Goal: Information Seeking & Learning: Learn about a topic

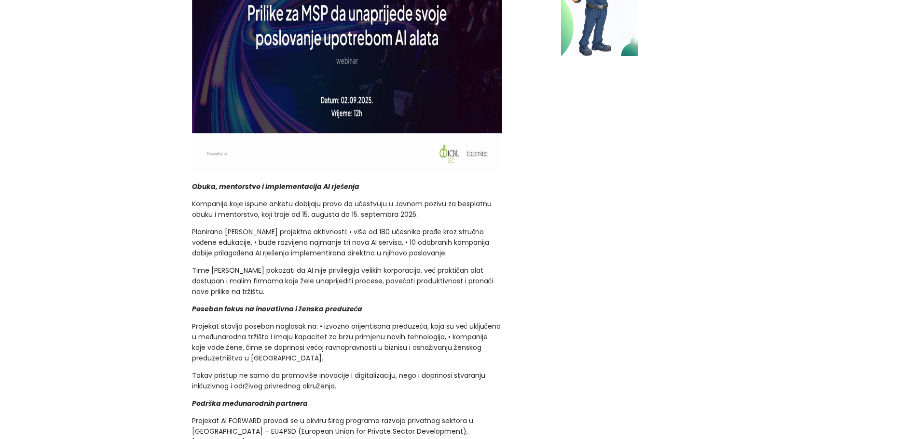
scroll to position [675, 0]
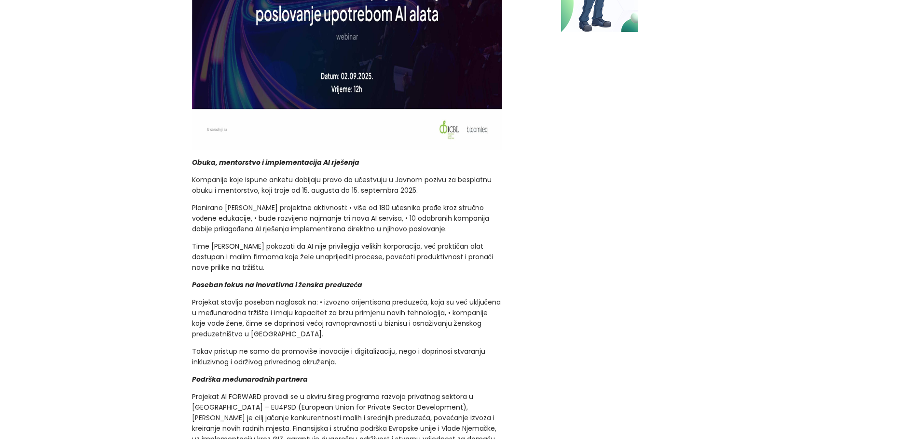
click at [180, 205] on div "promo Projekat AI FORWARD: Vještačka inteligencija u službi razvoja malih i sre…" at bounding box center [459, 411] width 919 height 1755
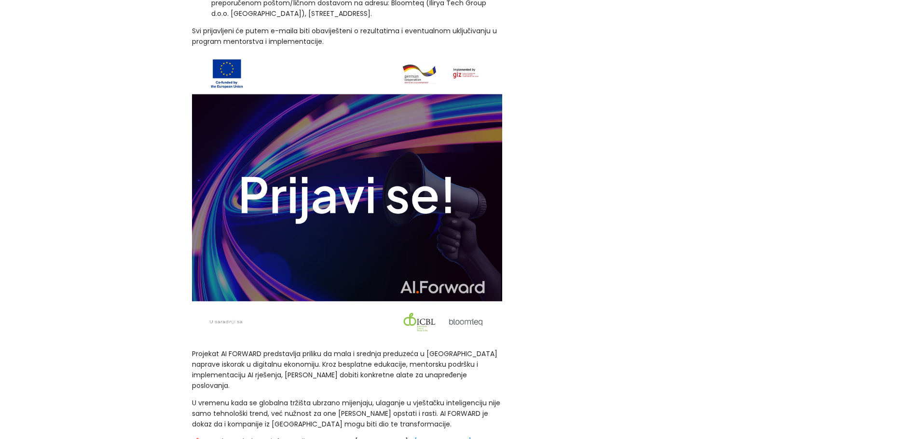
scroll to position [1206, 0]
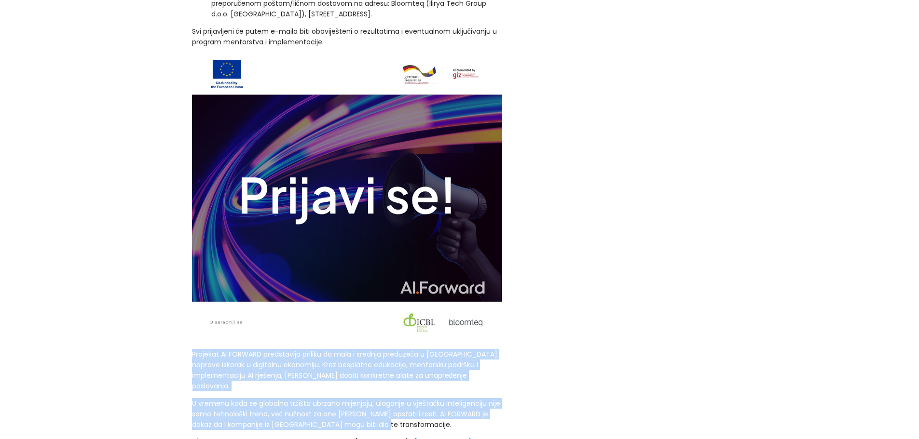
drag, startPoint x: 192, startPoint y: 333, endPoint x: 492, endPoint y: 402, distance: 307.9
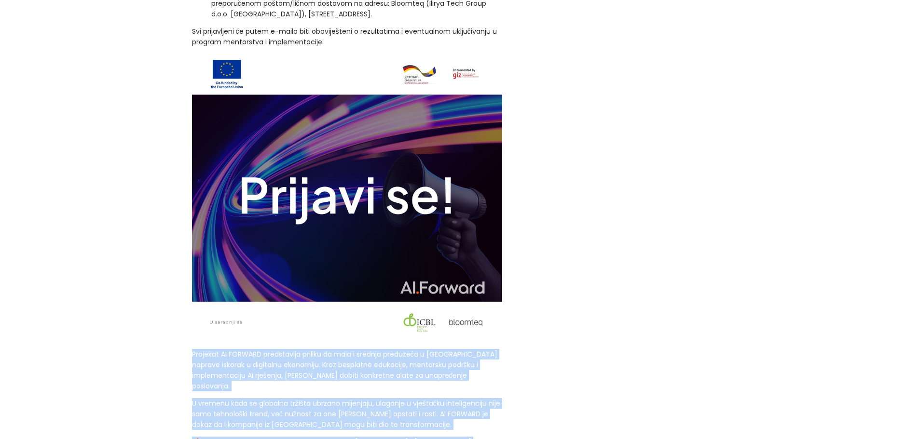
drag, startPoint x: 480, startPoint y: 411, endPoint x: 177, endPoint y: 327, distance: 314.3
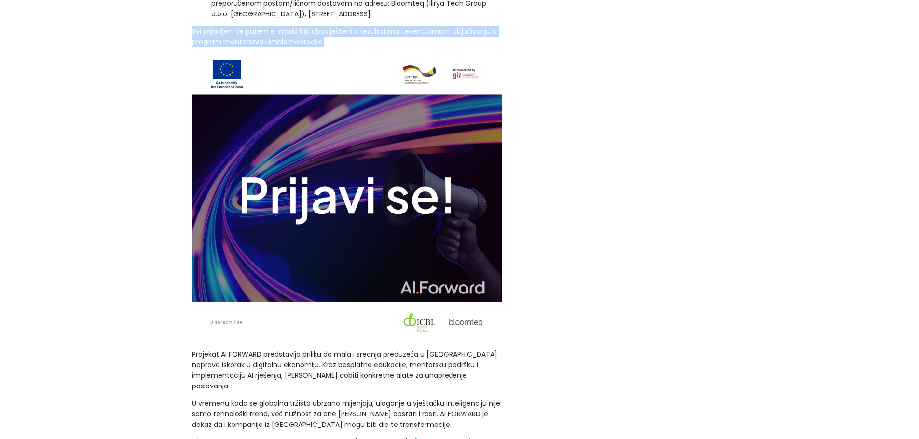
drag, startPoint x: 310, startPoint y: 23, endPoint x: 189, endPoint y: 11, distance: 122.1
drag, startPoint x: 189, startPoint y: 11, endPoint x: 299, endPoint y: 20, distance: 110.3
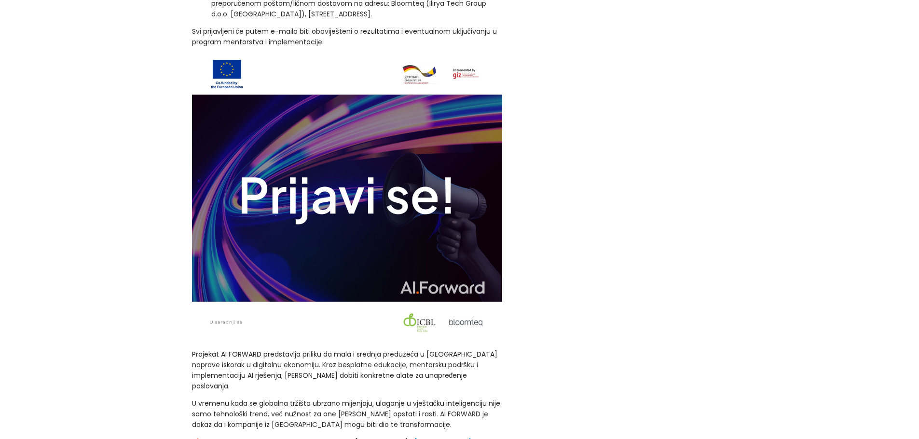
click at [323, 26] on p "Svi prijavljeni će putem e-maila biti obaviješteni o rezultatima i eventualnom …" at bounding box center [347, 36] width 311 height 21
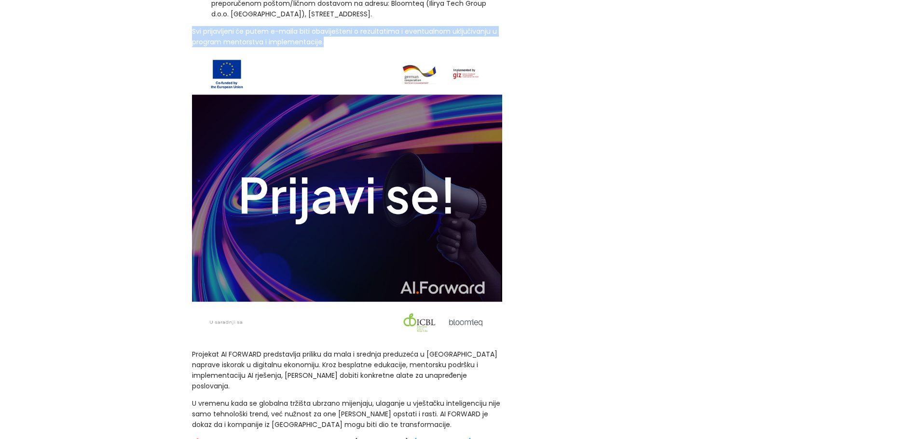
drag, startPoint x: 323, startPoint y: 22, endPoint x: 191, endPoint y: 13, distance: 132.9
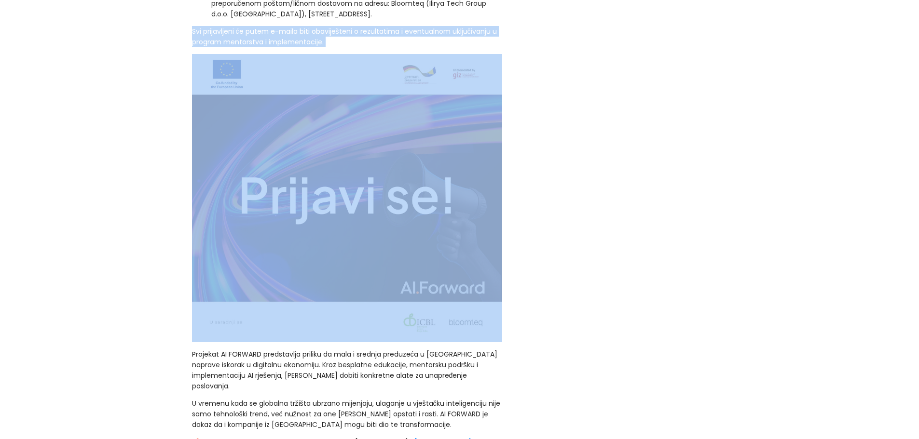
drag, startPoint x: 190, startPoint y: 11, endPoint x: 327, endPoint y: 29, distance: 138.7
click at [329, 26] on p "Svi prijavljeni će putem e-maila biti obaviješteni o rezultatima i eventualnom …" at bounding box center [347, 36] width 311 height 21
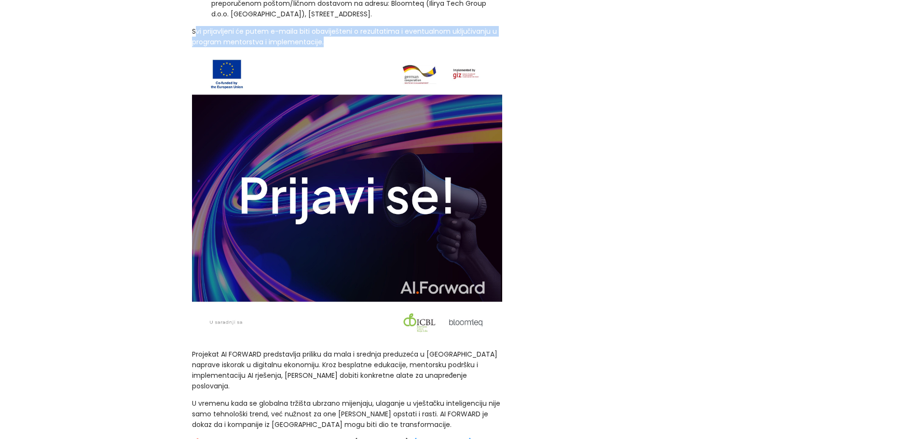
drag, startPoint x: 327, startPoint y: 23, endPoint x: 195, endPoint y: 10, distance: 132.4
click at [195, 26] on p "Svi prijavljeni će putem e-maila biti obaviješteni o rezultatima i eventualnom …" at bounding box center [347, 36] width 311 height 21
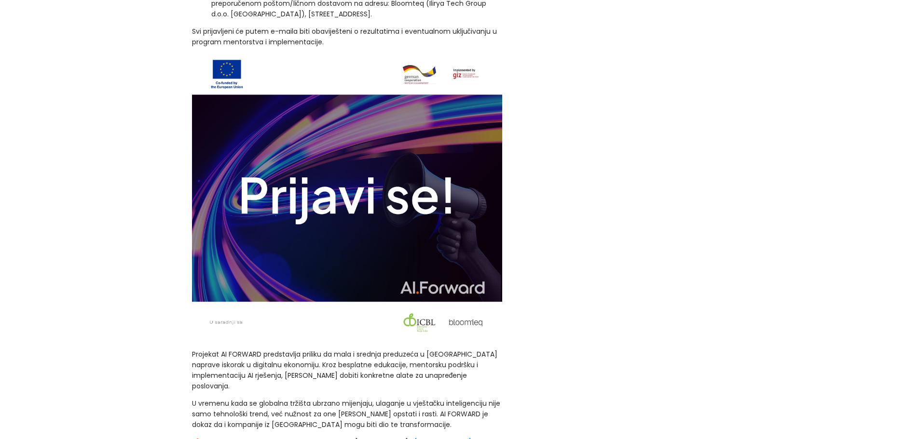
click at [193, 26] on p "Svi prijavljeni će putem e-maila biti obaviješteni o rezultatima i eventualnom …" at bounding box center [347, 36] width 311 height 21
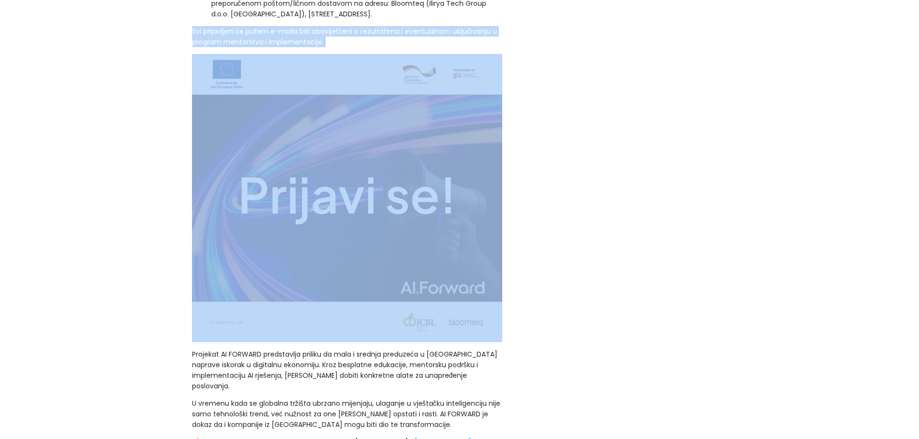
drag, startPoint x: 192, startPoint y: 10, endPoint x: 332, endPoint y: 27, distance: 140.9
click at [331, 27] on p "Svi prijavljeni će putem e-maila biti obaviješteni o rezultatima i eventualnom …" at bounding box center [347, 36] width 311 height 21
click at [332, 26] on p "Svi prijavljeni će putem e-maila biti obaviješteni o rezultatima i eventualnom …" at bounding box center [347, 36] width 311 height 21
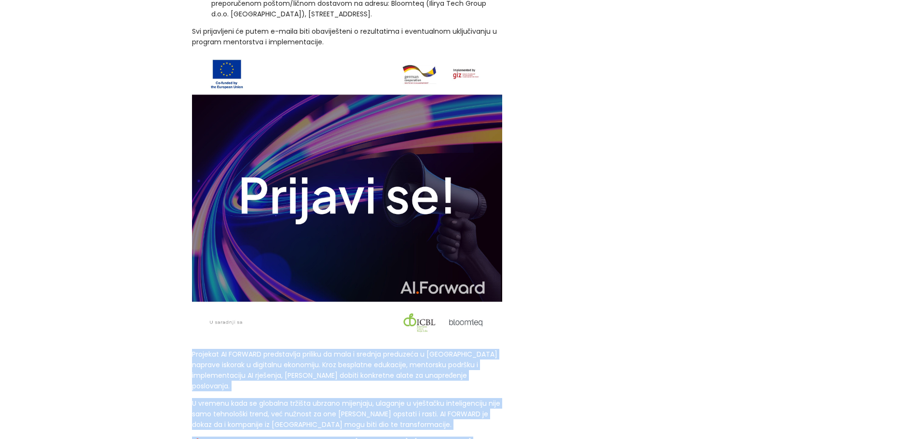
drag, startPoint x: 332, startPoint y: 358, endPoint x: 482, endPoint y: 409, distance: 158.0
drag, startPoint x: 354, startPoint y: 384, endPoint x: 185, endPoint y: 335, distance: 176.3
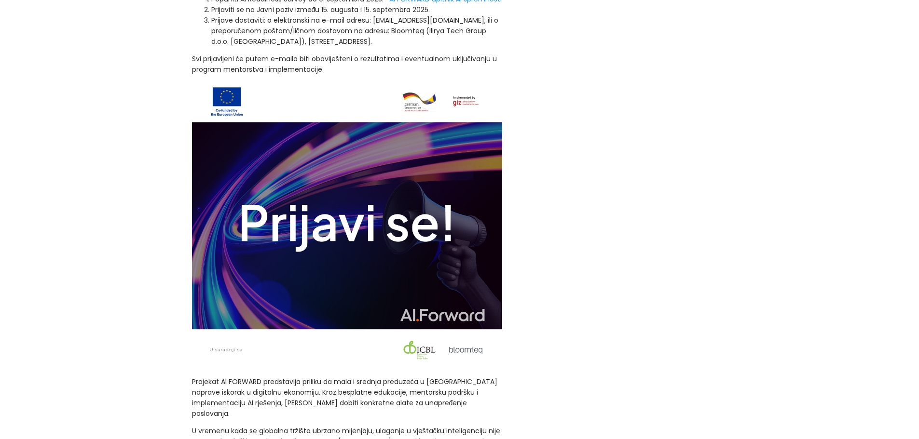
scroll to position [1158, 0]
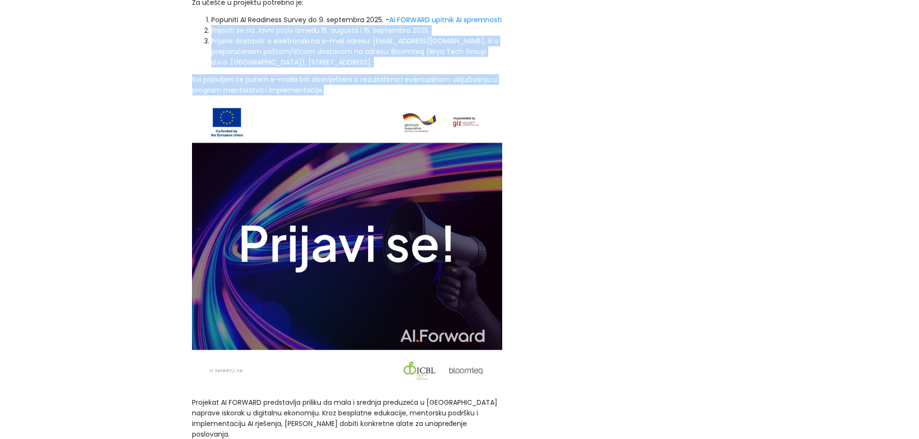
drag, startPoint x: 325, startPoint y: 71, endPoint x: 201, endPoint y: 14, distance: 136.4
click at [201, 14] on ol "Popuniti AI Readiness Survey do 9. septembra 2025. - AI FORWARD upitnik AI spre…" at bounding box center [347, 40] width 311 height 53
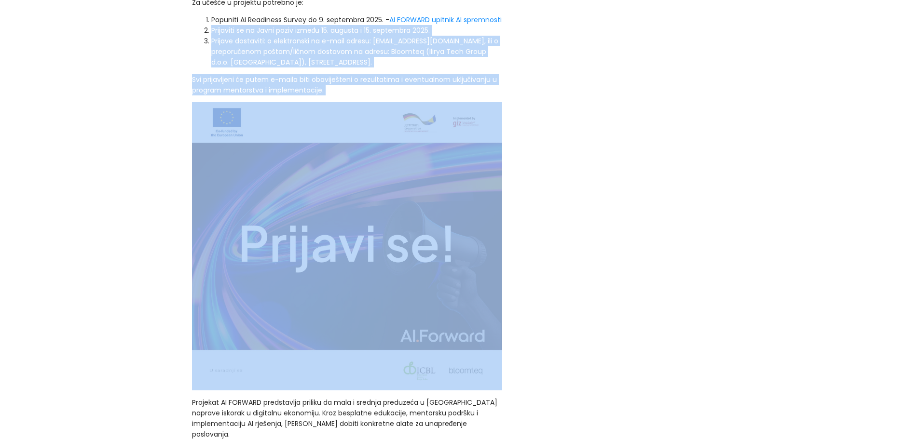
drag, startPoint x: 201, startPoint y: 13, endPoint x: 332, endPoint y: 77, distance: 146.0
click at [337, 74] on p "Svi prijavljeni će putem e-maila biti obaviješteni o rezultatima i eventualnom …" at bounding box center [347, 84] width 311 height 21
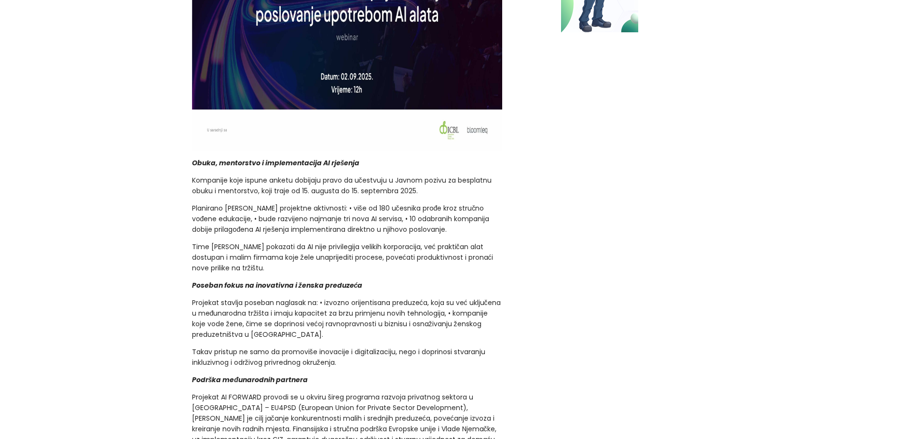
scroll to position [627, 0]
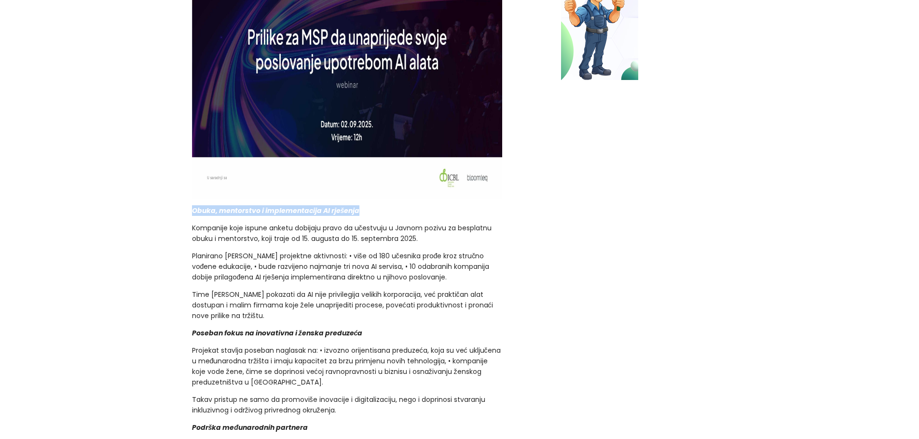
drag, startPoint x: 365, startPoint y: 191, endPoint x: 171, endPoint y: 192, distance: 194.4
click at [194, 206] on strong "Obuka, mentorstvo i implementacija AI rješenja" at bounding box center [276, 211] width 168 height 10
drag, startPoint x: 191, startPoint y: 191, endPoint x: 354, endPoint y: 192, distance: 163.5
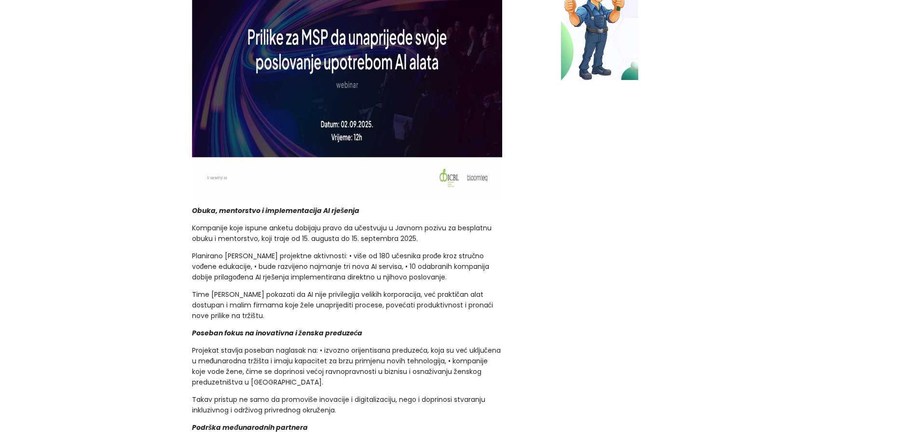
click at [362, 205] on p "Obuka, mentorstvo i implementacija AI rješenja" at bounding box center [347, 210] width 311 height 11
drag, startPoint x: 368, startPoint y: 191, endPoint x: 191, endPoint y: 192, distance: 176.1
click at [192, 205] on p "Obuka, mentorstvo i implementacija AI rješenja" at bounding box center [347, 210] width 311 height 11
click at [192, 206] on strong "Obuka, mentorstvo i implementacija AI rješenja" at bounding box center [276, 211] width 168 height 10
drag, startPoint x: 191, startPoint y: 192, endPoint x: 366, endPoint y: 191, distance: 174.1
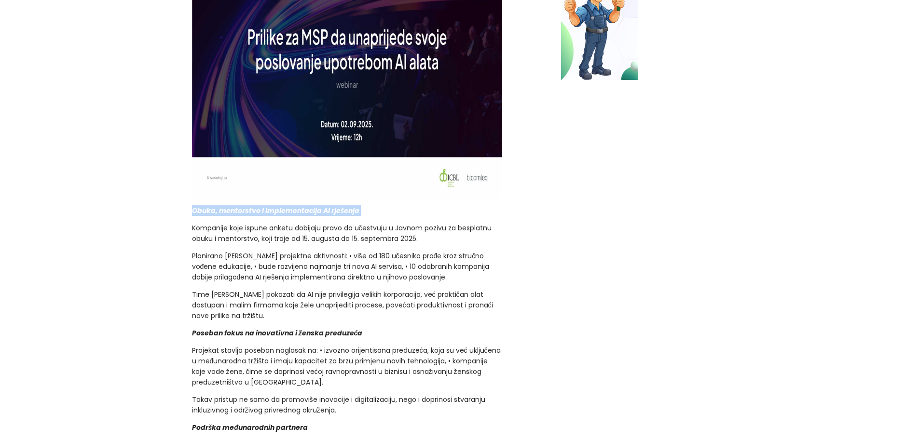
click at [365, 205] on p "Obuka, mentorstvo i implementacija AI rješenja" at bounding box center [347, 210] width 311 height 11
click at [371, 205] on p "Obuka, mentorstvo i implementacija AI rješenja" at bounding box center [347, 210] width 311 height 11
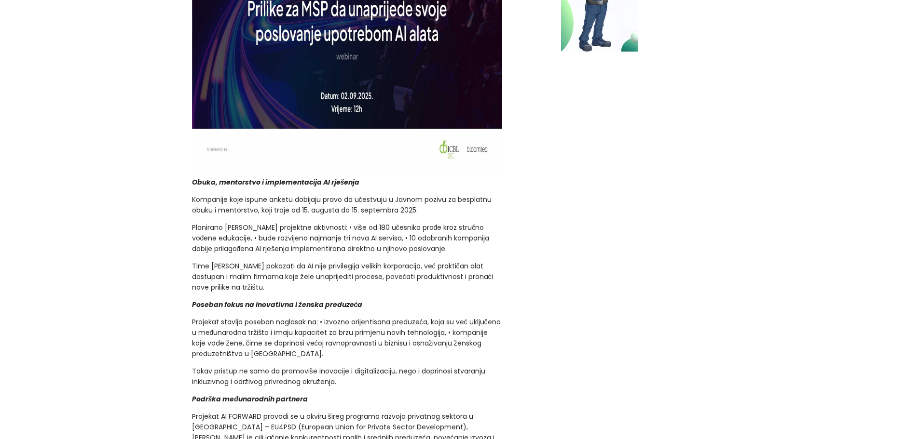
scroll to position [675, 0]
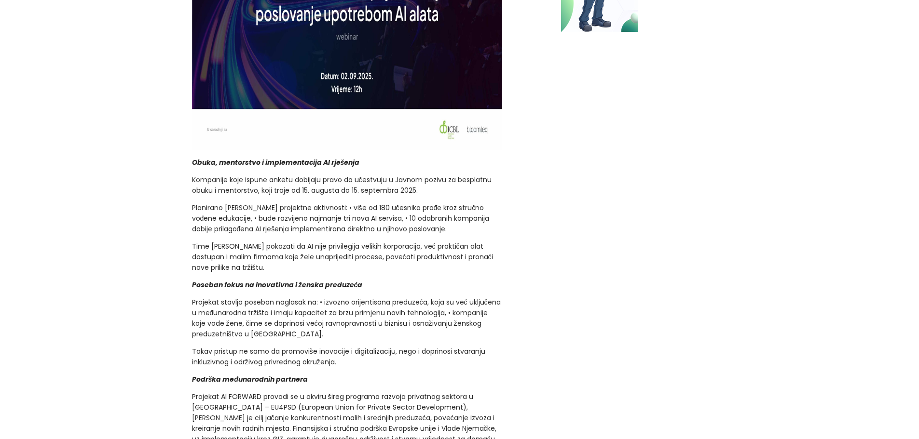
click at [471, 207] on p "Planirano [PERSON_NAME] projektne aktivnosti: • više od 180 učesnika prođe kroz…" at bounding box center [347, 219] width 311 height 32
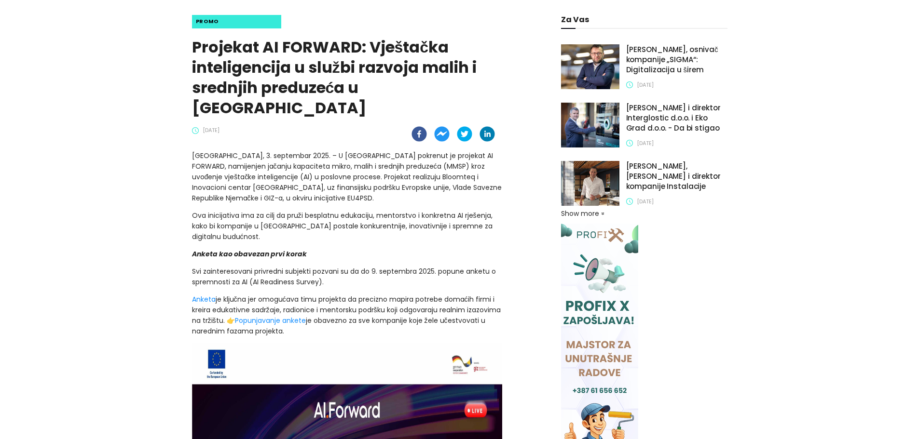
scroll to position [193, 0]
